Goal: Task Accomplishment & Management: Complete application form

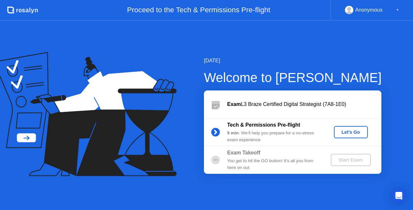
click at [346, 133] on div "Let's Go" at bounding box center [351, 131] width 29 height 5
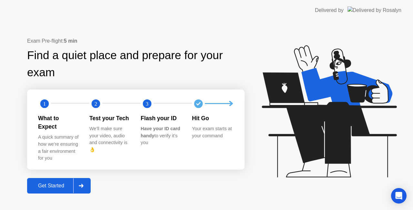
click at [59, 183] on div "Get Started" at bounding box center [51, 186] width 44 height 6
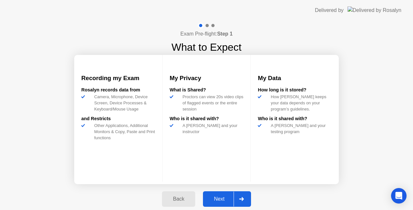
click at [221, 199] on div "Next" at bounding box center [219, 199] width 29 height 6
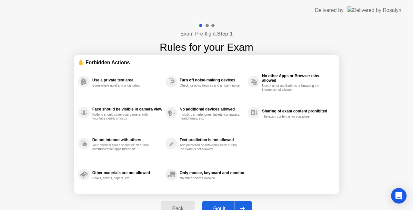
click at [230, 207] on div "Got it" at bounding box center [219, 209] width 30 height 6
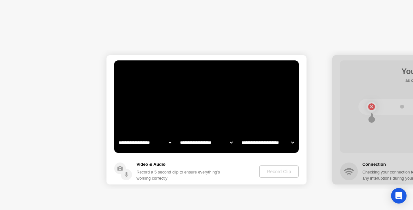
select select "**********"
select select "*******"
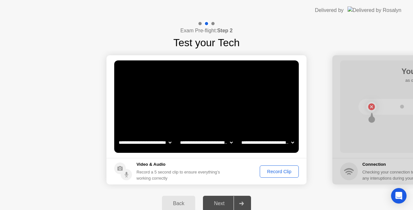
click at [281, 174] on div "Record Clip" at bounding box center [279, 171] width 35 height 5
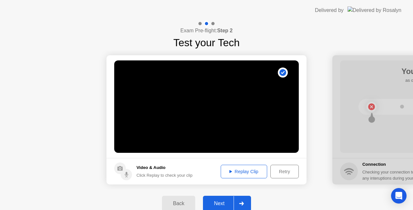
click at [246, 169] on div "Replay Clip" at bounding box center [244, 171] width 42 height 5
click at [220, 198] on button "Next" at bounding box center [227, 203] width 48 height 15
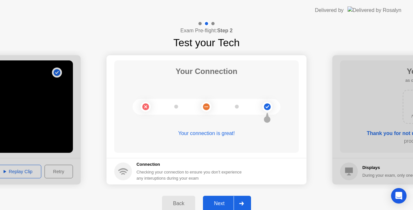
click at [220, 208] on button "Next" at bounding box center [227, 203] width 48 height 15
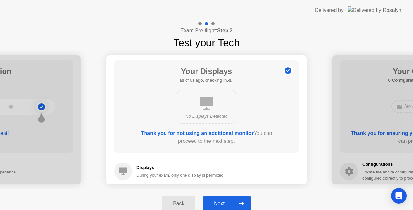
click at [216, 200] on div "Next" at bounding box center [219, 203] width 29 height 6
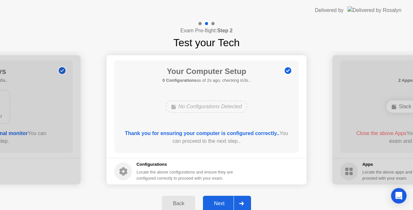
click at [218, 201] on div "Next" at bounding box center [219, 203] width 29 height 6
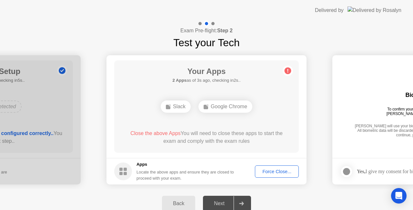
click at [279, 167] on button "Force Close..." at bounding box center [277, 171] width 44 height 12
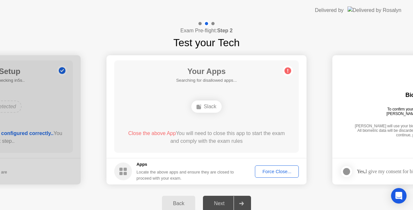
drag, startPoint x: 274, startPoint y: 171, endPoint x: 274, endPoint y: 178, distance: 7.4
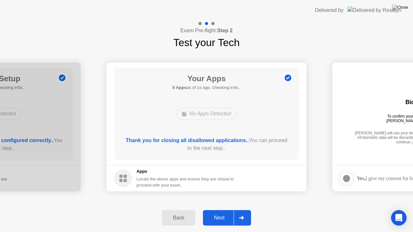
click at [221, 210] on div "Next" at bounding box center [219, 218] width 29 height 6
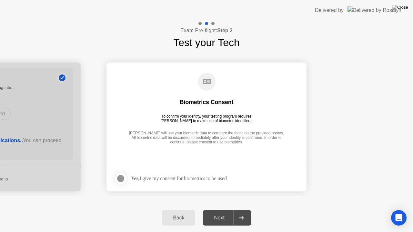
click at [166, 177] on div "Yes, I give my consent for biometrics to be used" at bounding box center [179, 179] width 96 height 6
click at [122, 179] on div at bounding box center [121, 179] width 8 height 8
click at [223, 210] on div "Next" at bounding box center [219, 218] width 29 height 6
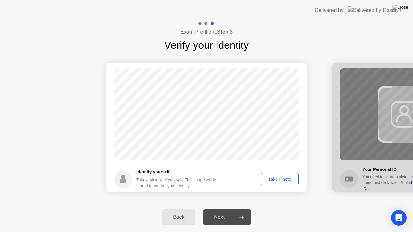
click at [278, 181] on div "Take Photo" at bounding box center [280, 179] width 34 height 5
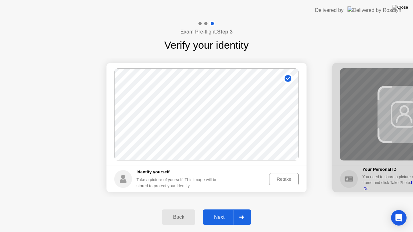
click at [216, 210] on div "Next" at bounding box center [219, 218] width 29 height 6
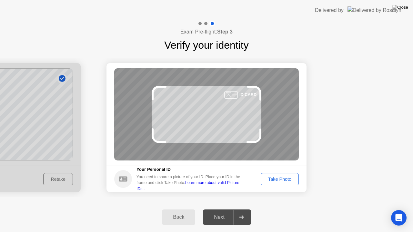
click at [275, 180] on div "Take Photo" at bounding box center [280, 179] width 34 height 5
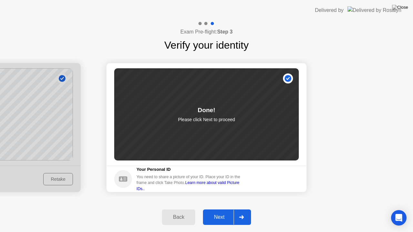
click at [219, 210] on div "Next" at bounding box center [219, 218] width 29 height 6
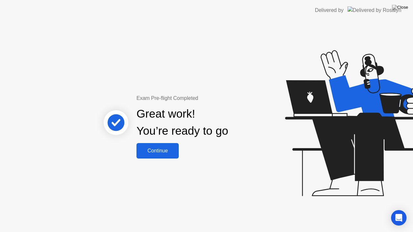
click at [169, 149] on div "Continue" at bounding box center [157, 151] width 38 height 6
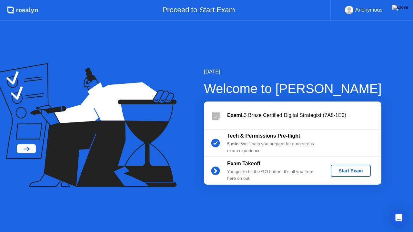
click at [342, 170] on div "Start Exam" at bounding box center [350, 171] width 35 height 5
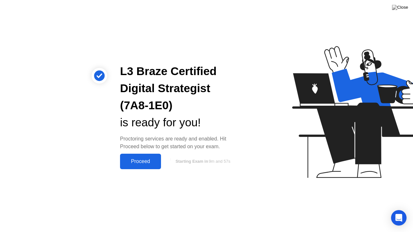
click at [137, 163] on div "Proceed" at bounding box center [140, 162] width 37 height 6
